Goal: Task Accomplishment & Management: Manage account settings

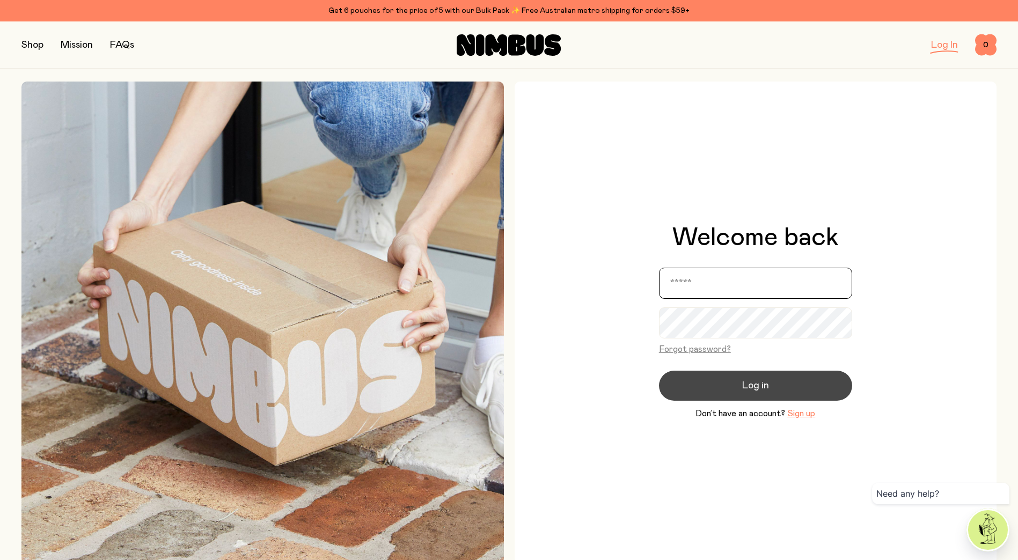
type input "**********"
click at [766, 388] on span "Log in" at bounding box center [755, 385] width 27 height 15
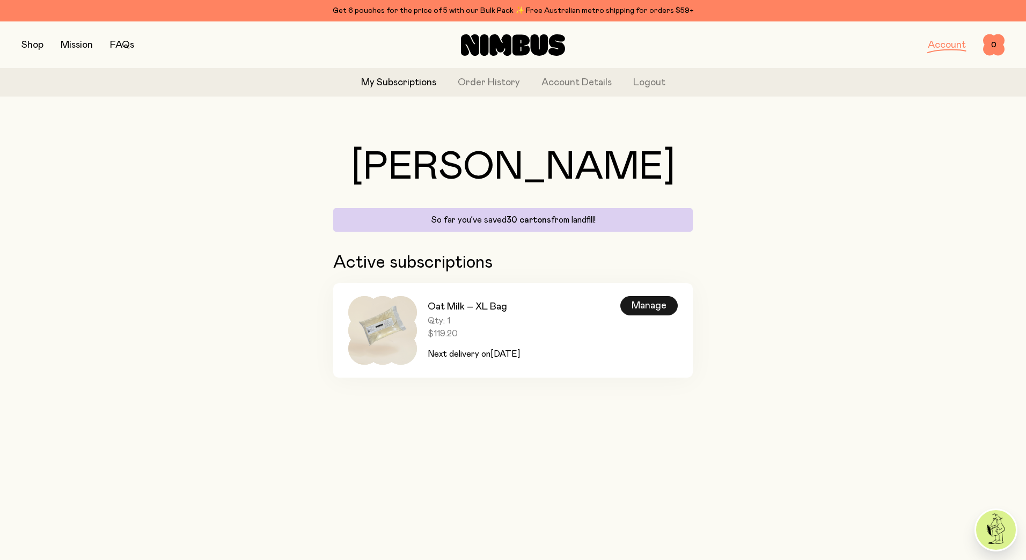
click at [640, 303] on div "Manage" at bounding box center [648, 305] width 57 height 19
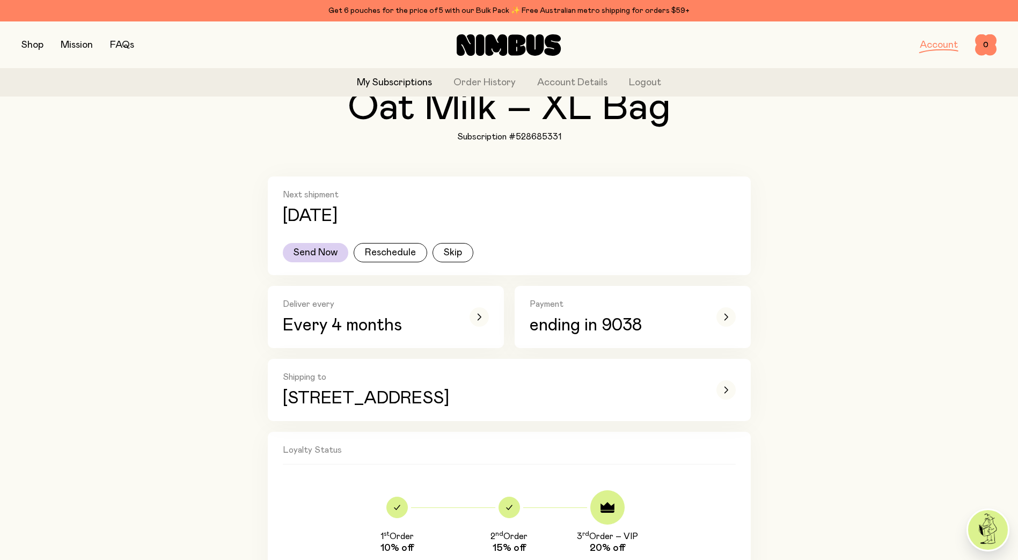
scroll to position [107, 0]
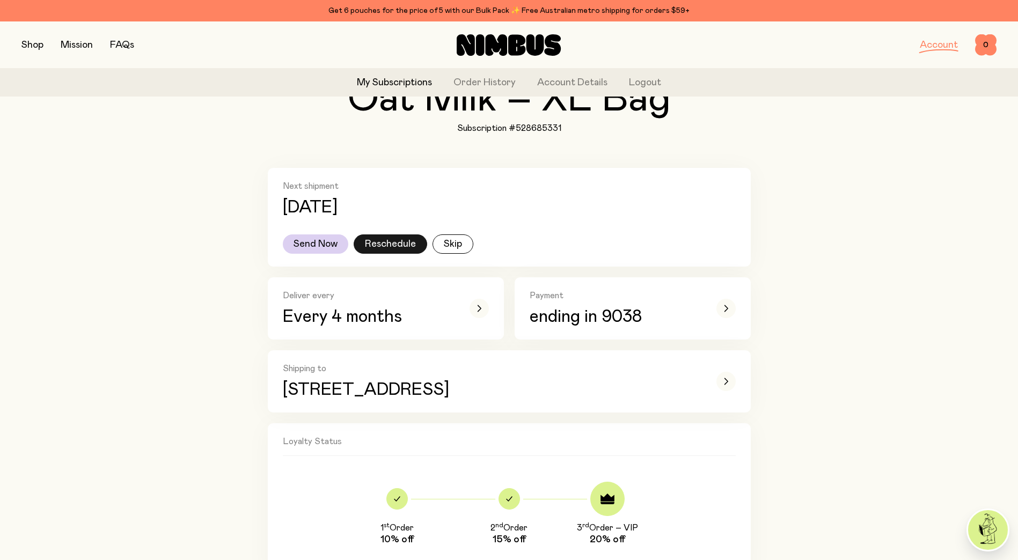
click at [407, 248] on button "Reschedule" at bounding box center [391, 243] width 74 height 19
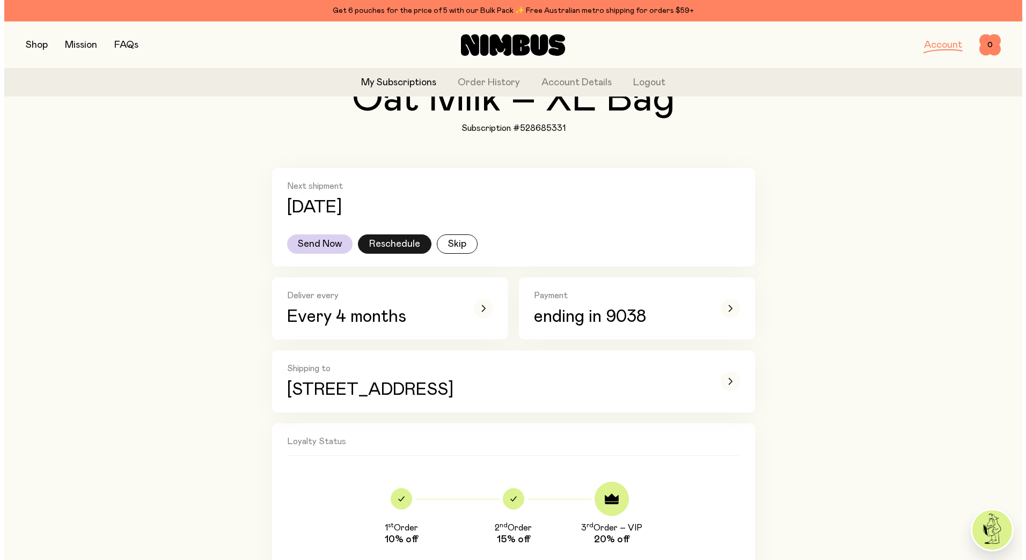
scroll to position [0, 0]
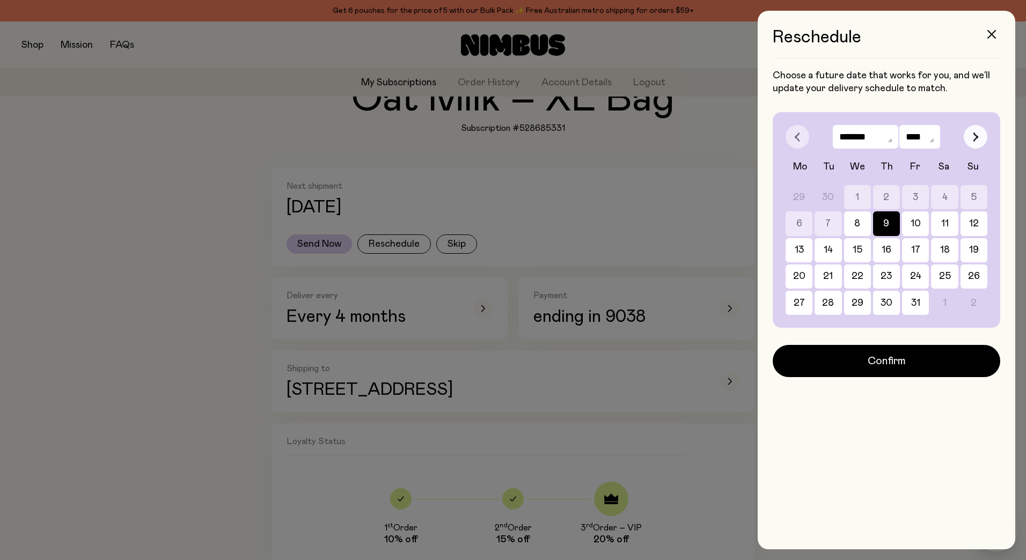
click at [975, 136] on icon "button" at bounding box center [976, 137] width 4 height 9
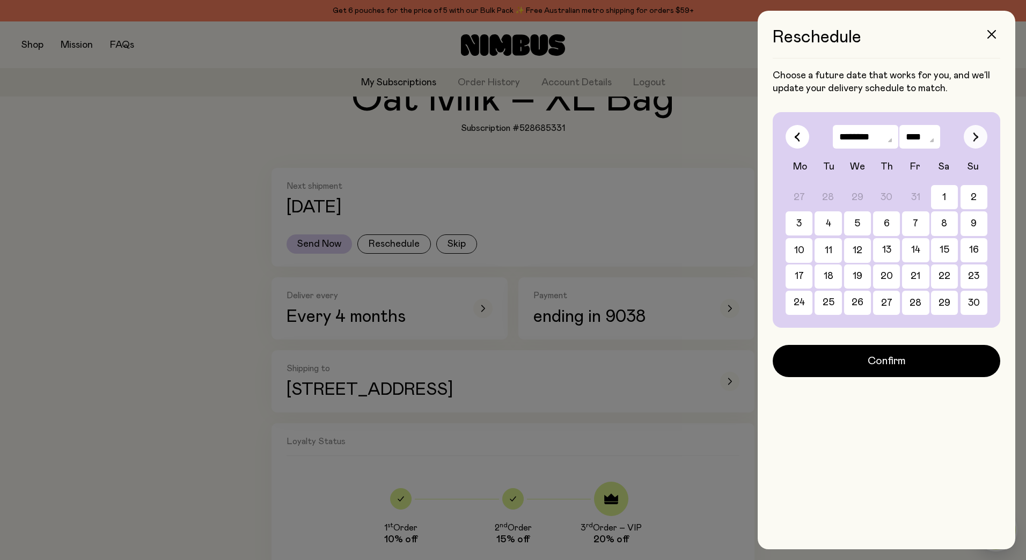
click at [975, 136] on icon "button" at bounding box center [976, 137] width 4 height 9
select select "**"
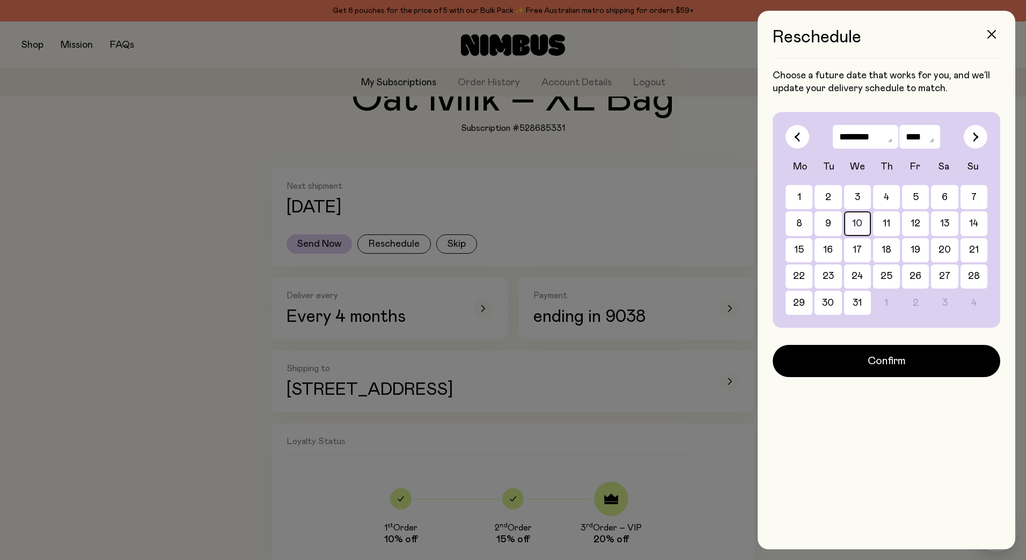
click at [856, 217] on button "10" at bounding box center [857, 223] width 27 height 24
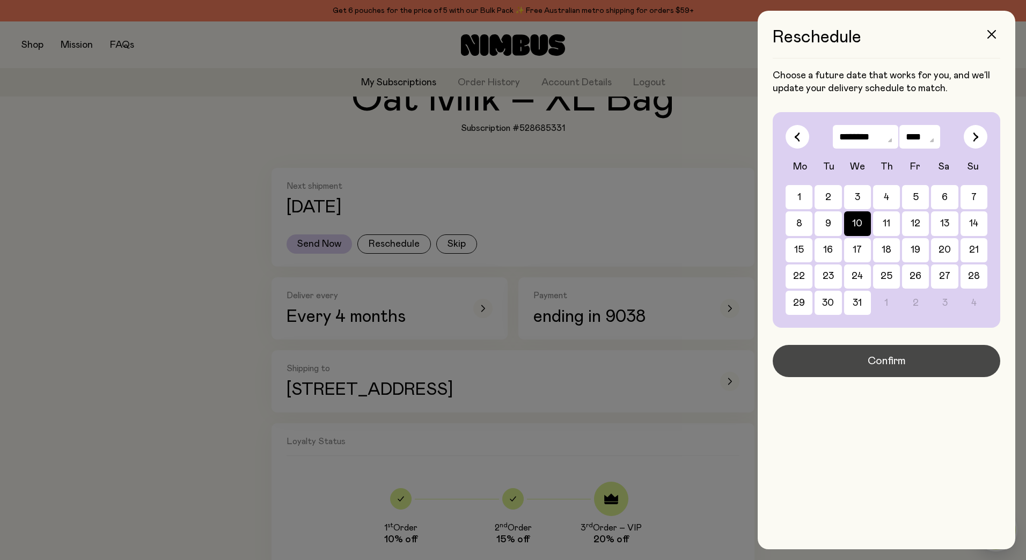
click at [905, 357] on span "Confirm" at bounding box center [887, 361] width 38 height 15
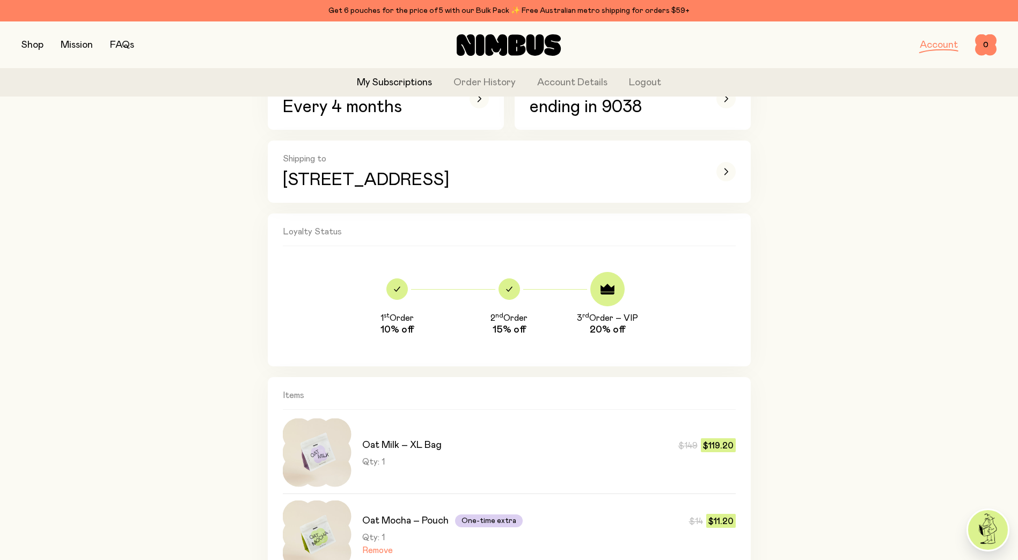
scroll to position [215, 0]
